Goal: Task Accomplishment & Management: Manage account settings

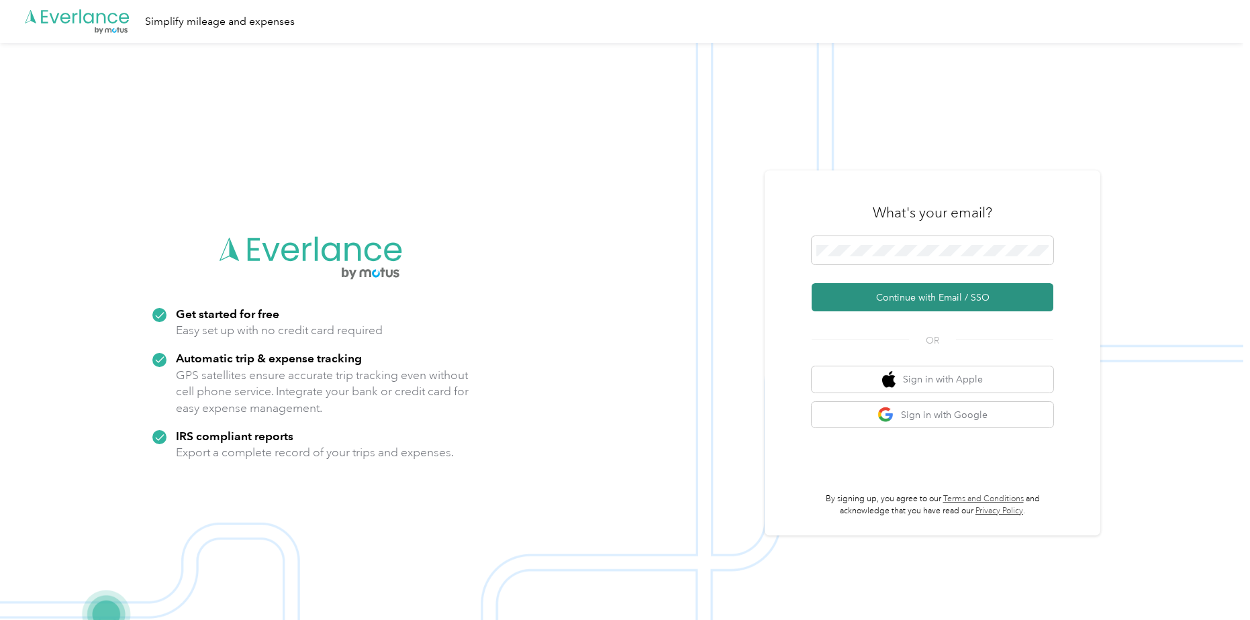
click at [886, 296] on button "Continue with Email / SSO" at bounding box center [933, 297] width 242 height 28
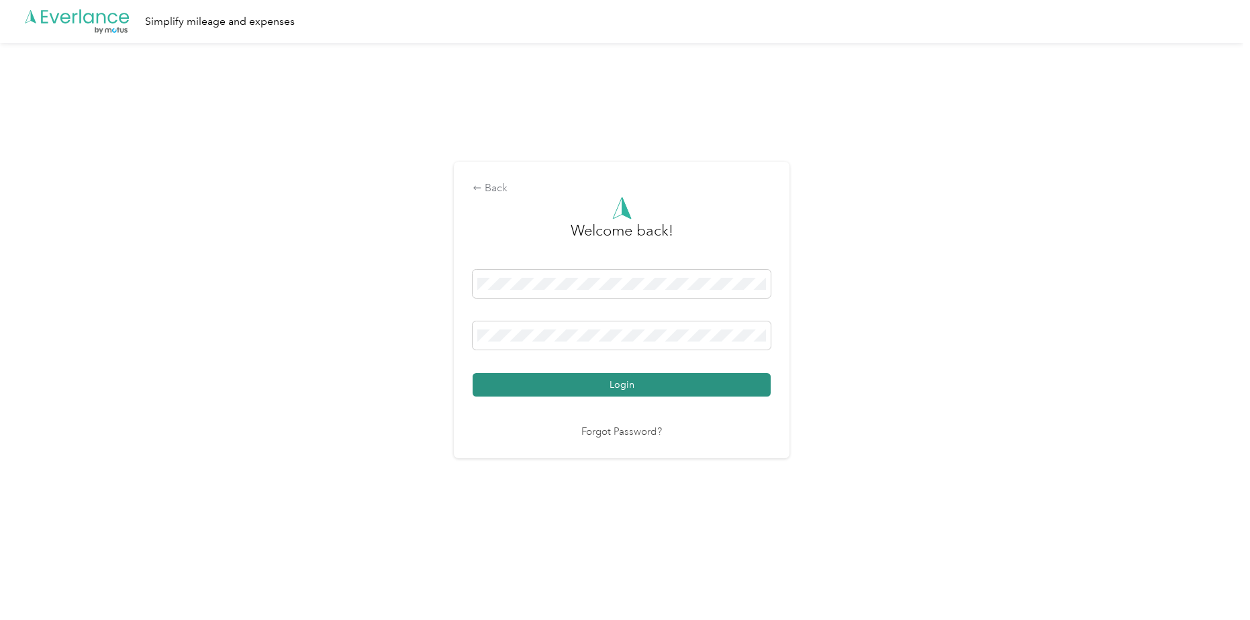
click at [634, 389] on button "Login" at bounding box center [622, 384] width 298 height 23
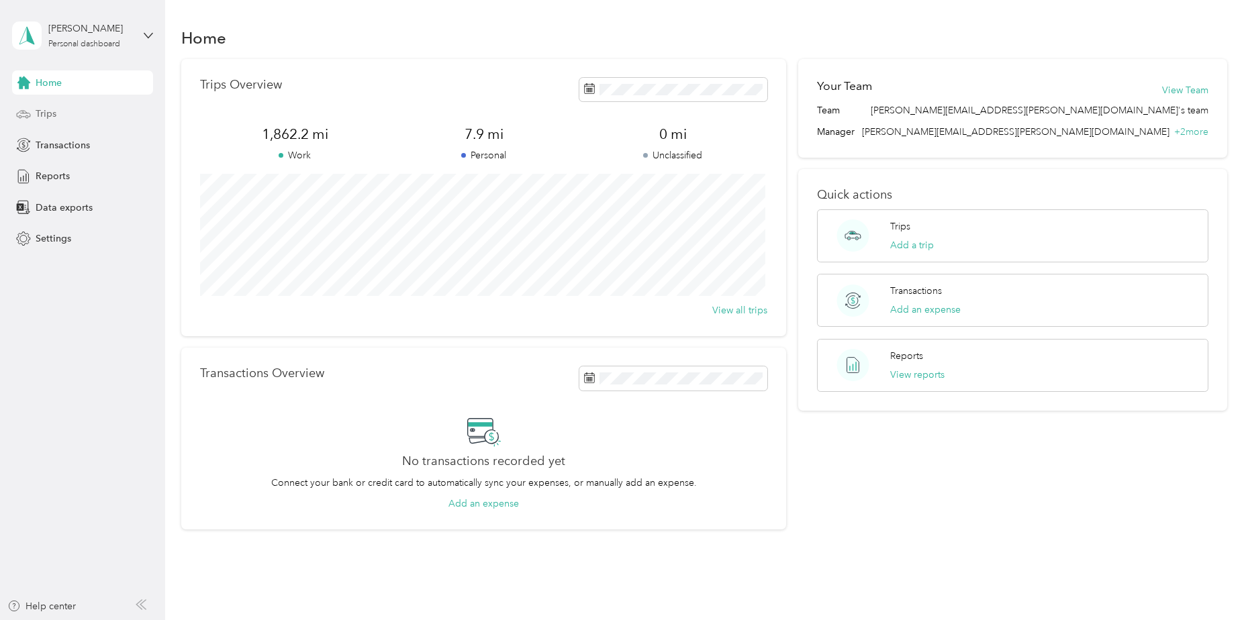
drag, startPoint x: 35, startPoint y: 112, endPoint x: 34, endPoint y: 105, distance: 6.7
click at [36, 107] on span "Trips" at bounding box center [46, 114] width 21 height 14
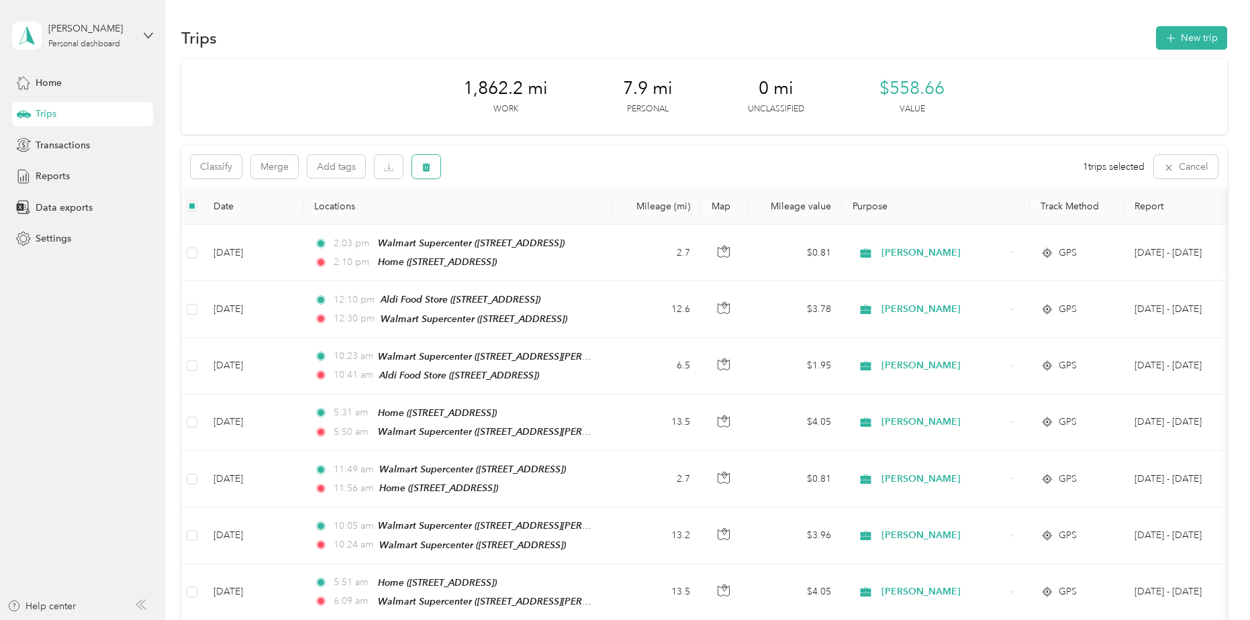
click at [426, 162] on icon "button" at bounding box center [426, 166] width 9 height 9
click at [524, 222] on button "Yes" at bounding box center [527, 222] width 26 height 21
click at [429, 164] on icon "button" at bounding box center [426, 166] width 9 height 9
click at [526, 225] on button "Yes" at bounding box center [527, 222] width 26 height 21
click at [64, 85] on div "Home" at bounding box center [82, 82] width 141 height 24
